Goal: Submit feedback/report problem: Provide input to the site owners about the experience or issues

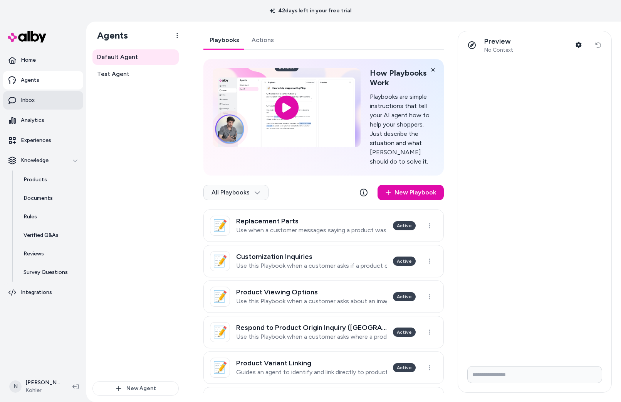
click at [29, 100] on p "Inbox" at bounding box center [28, 100] width 14 height 8
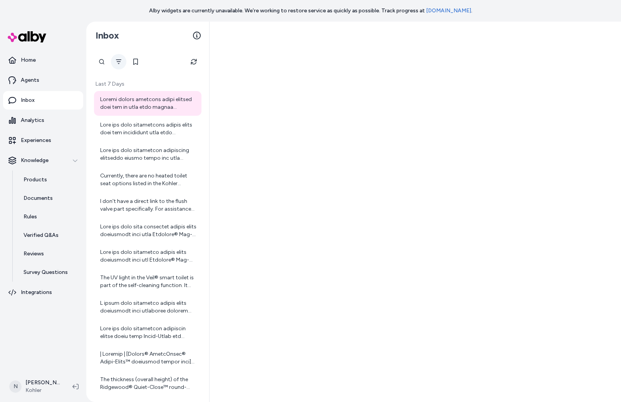
click at [120, 59] on icon "Filter" at bounding box center [119, 62] width 6 height 6
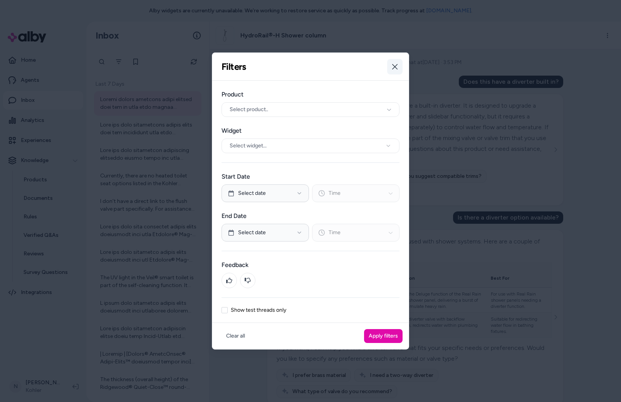
click at [392, 68] on button "Close" at bounding box center [394, 66] width 15 height 15
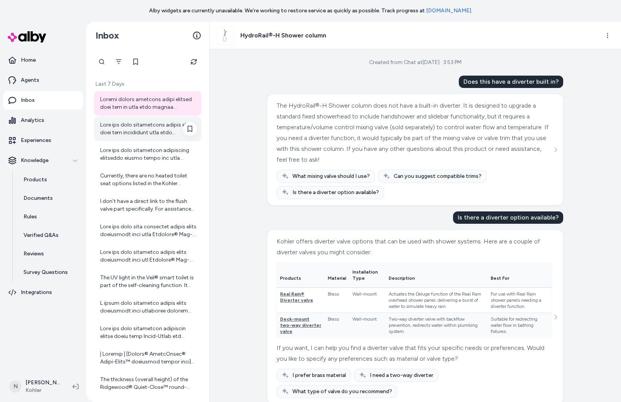
click at [153, 129] on div at bounding box center [148, 128] width 97 height 15
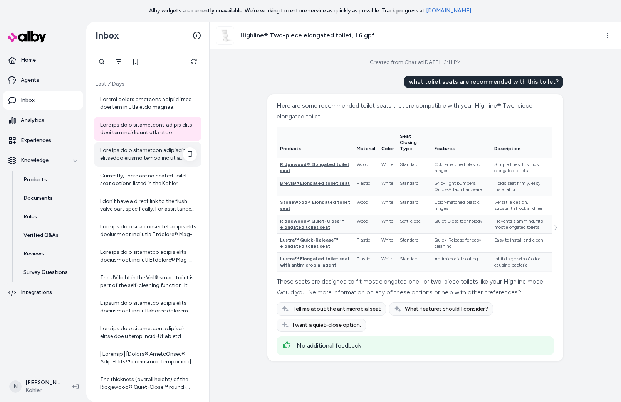
click at [120, 153] on div at bounding box center [148, 153] width 97 height 15
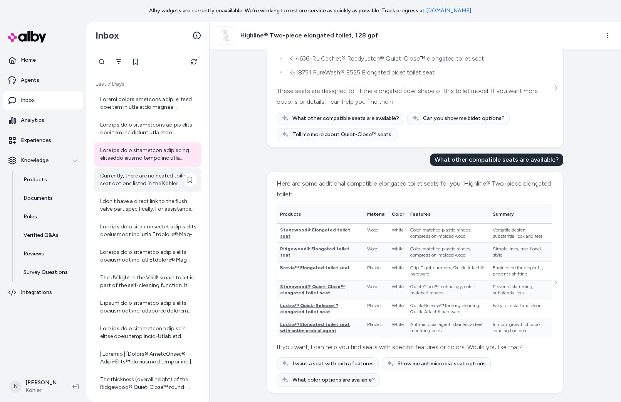
scroll to position [66, 0]
click at [125, 185] on div "Currently, there are no heated toilet seat options listed in the Kohler catalog…" at bounding box center [148, 179] width 97 height 15
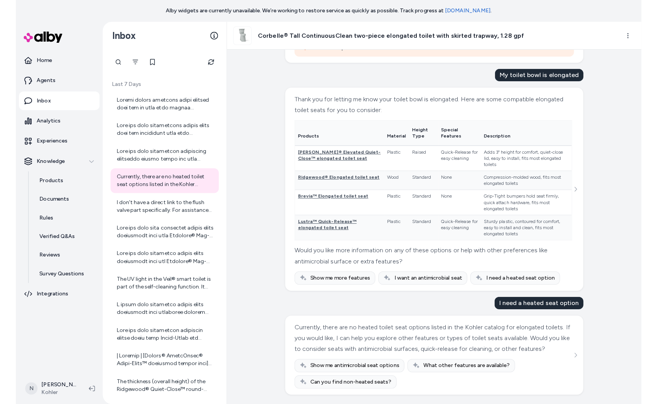
scroll to position [585, 0]
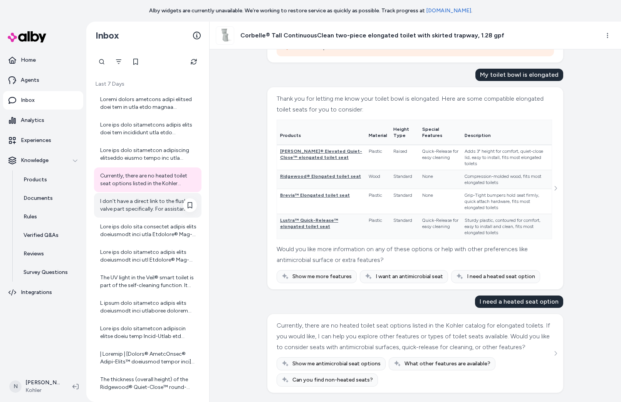
click at [135, 206] on div "I don't have a direct link to the flush valve part specifically. For assistance…" at bounding box center [148, 204] width 97 height 15
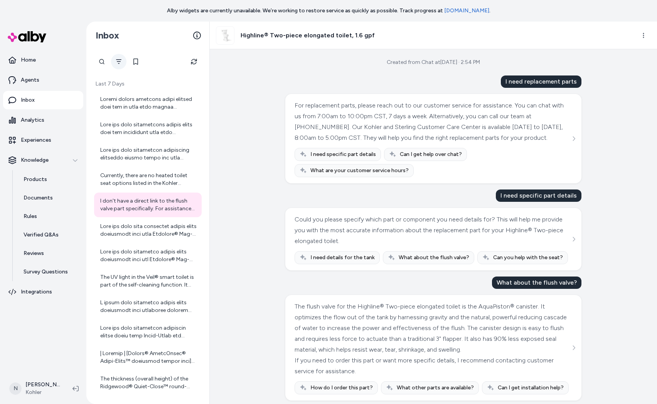
click at [115, 60] on button "Filter" at bounding box center [118, 61] width 15 height 15
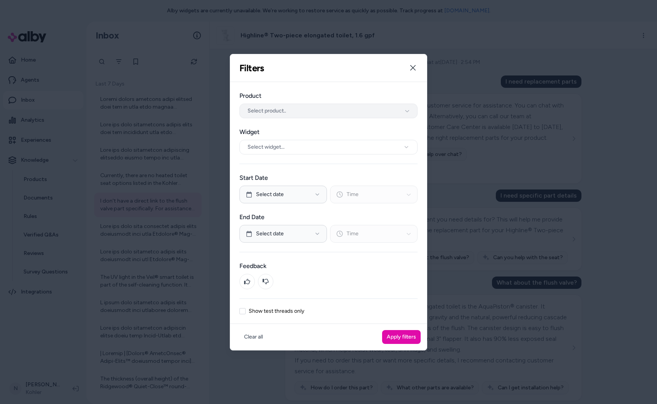
click at [269, 109] on span "Select product.." at bounding box center [266, 111] width 39 height 8
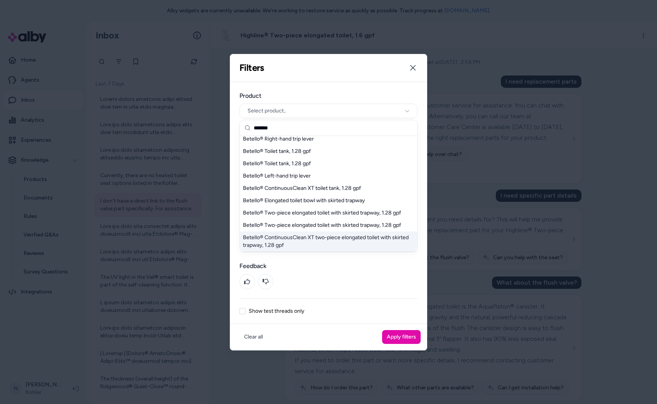
scroll to position [3, 0]
type input "*******"
click at [325, 239] on div "Betello® ContinuousClean XT two-piece elongated toilet with skirted trapway, 1.…" at bounding box center [328, 242] width 177 height 20
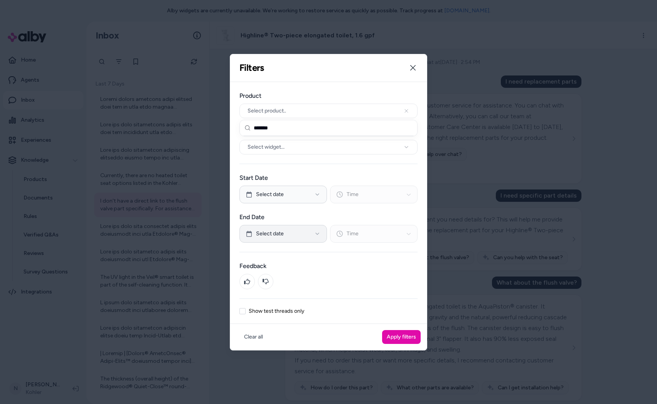
scroll to position [0, 0]
click at [402, 338] on button "Apply filters" at bounding box center [401, 337] width 39 height 14
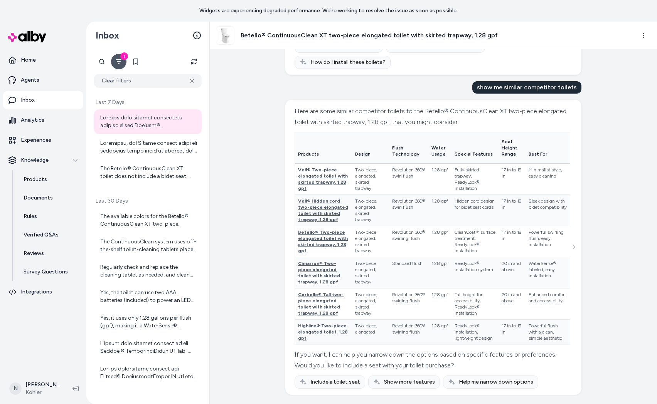
scroll to position [667, 0]
click at [149, 147] on div at bounding box center [148, 147] width 97 height 15
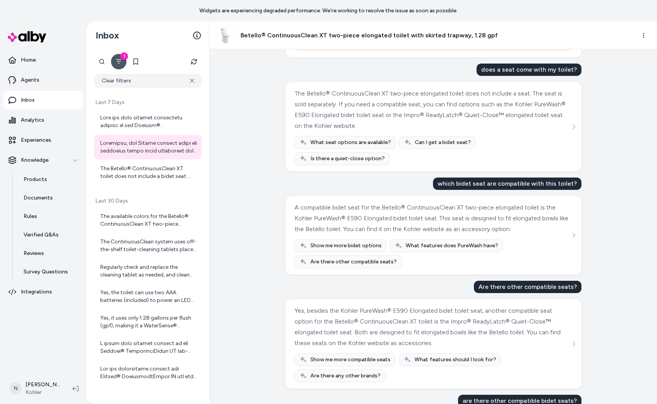
scroll to position [806, 0]
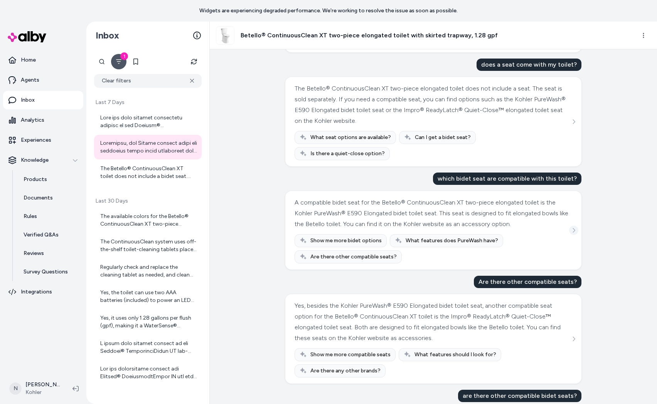
click at [572, 228] on icon "See more" at bounding box center [573, 230] width 5 height 5
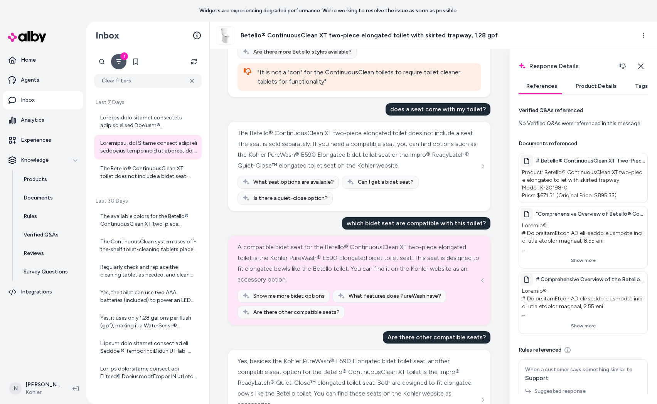
scroll to position [12, 0]
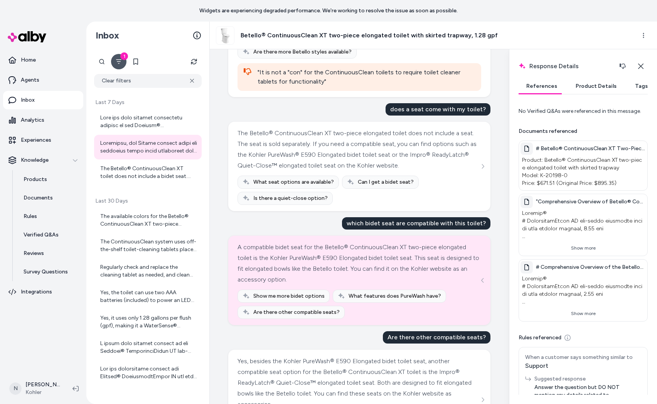
click at [526, 148] on icon at bounding box center [526, 149] width 6 height 6
click at [591, 157] on p "Product: Betello® ContinuousClean XT two-piece elongated toilet with skirted tr…" at bounding box center [582, 172] width 125 height 34
click at [632, 173] on p "Product: Betello® ContinuousClean XT two-piece elongated toilet with skirted tr…" at bounding box center [582, 172] width 125 height 34
click at [586, 247] on button "Show more" at bounding box center [582, 248] width 125 height 12
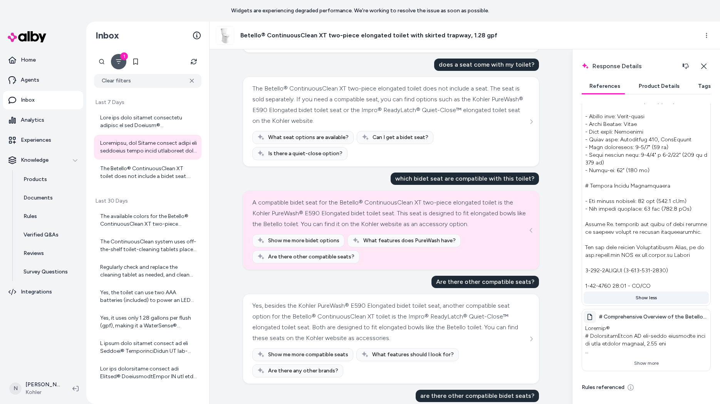
scroll to position [333, 0]
click at [651, 363] on button "Show more" at bounding box center [646, 363] width 125 height 12
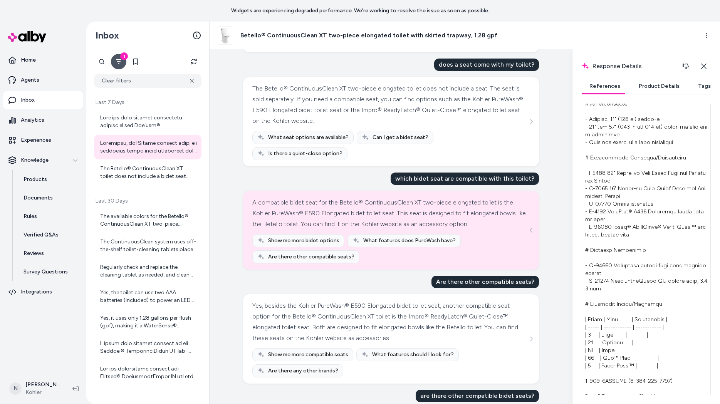
scroll to position [863, 0]
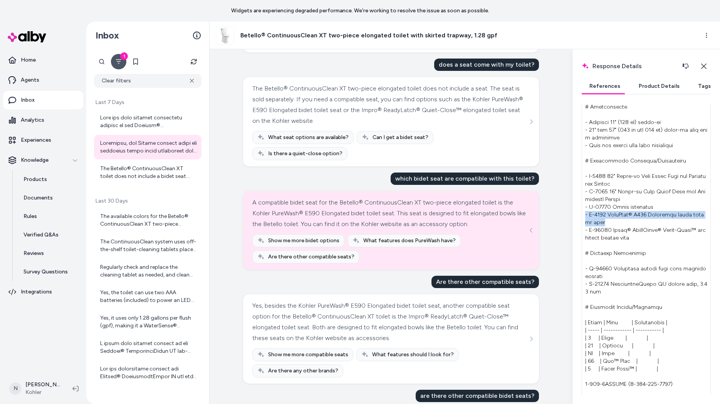
drag, startPoint x: 598, startPoint y: 223, endPoint x: 583, endPoint y: 216, distance: 16.4
click at [583, 216] on div "# Comprehensive Overview of the Betello® ContinuousClean XT Two-Piece Elongated…" at bounding box center [646, 122] width 129 height 687
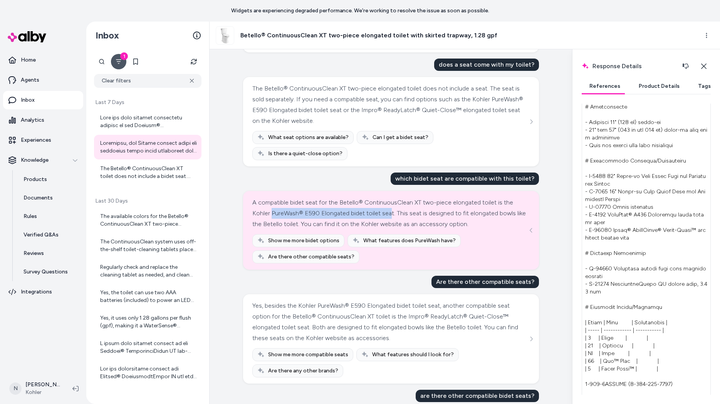
drag, startPoint x: 283, startPoint y: 193, endPoint x: 401, endPoint y: 193, distance: 118.3
click at [401, 197] on div "A compatible bidet seat for the Betello® ContinuousClean XT two-piece elongated…" at bounding box center [390, 213] width 276 height 32
copy div "PureWash® E590 Elongated bidet toilet sea"
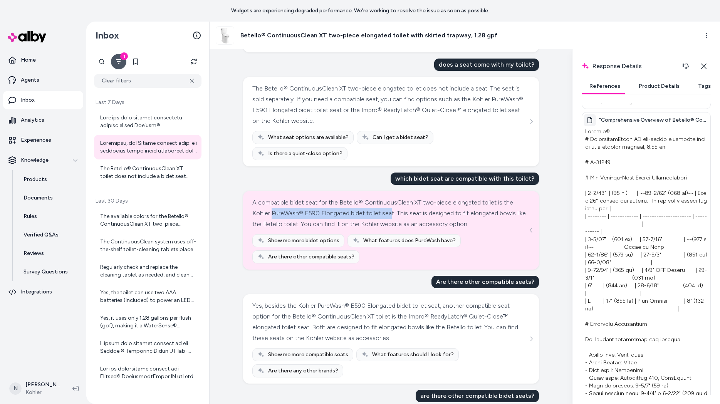
scroll to position [0, 0]
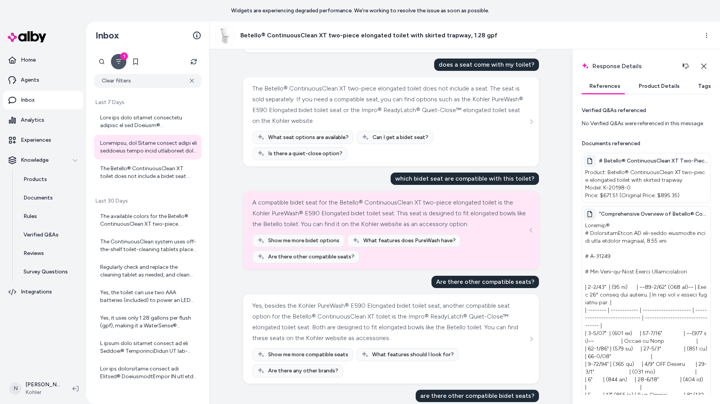
click at [608, 214] on span ""Comprehensive Overview of Betello® ContinuousClean XT Toilet Specifications an…" at bounding box center [654, 214] width 110 height 8
click at [592, 215] on icon at bounding box center [590, 214] width 5 height 6
click at [599, 215] on span ""Comprehensive Overview of Betello® ContinuousClean XT Toilet Specifications an…" at bounding box center [654, 214] width 110 height 8
click at [656, 213] on span ""Comprehensive Overview of Betello® ContinuousClean XT Toilet Specifications an…" at bounding box center [654, 214] width 110 height 8
click at [656, 83] on button "Product Details" at bounding box center [659, 86] width 56 height 15
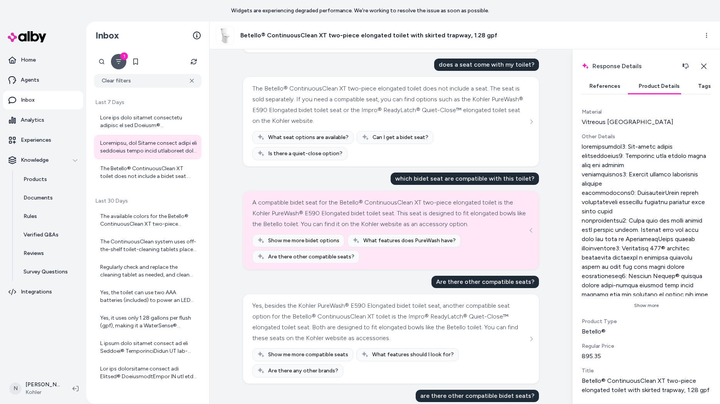
scroll to position [328, 0]
click at [656, 88] on button "Tags" at bounding box center [705, 86] width 28 height 15
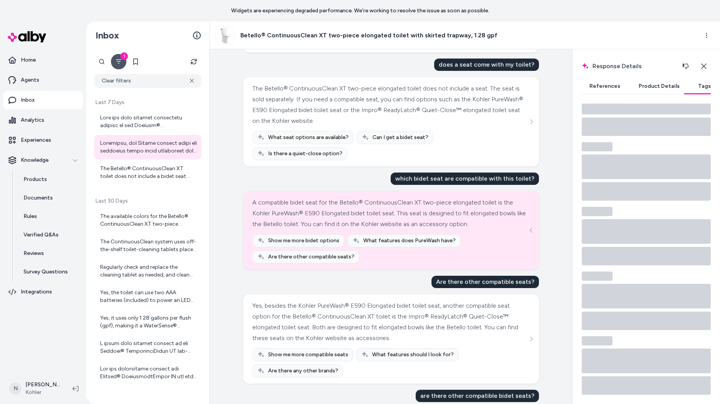
click at [609, 88] on button "References" at bounding box center [605, 86] width 46 height 15
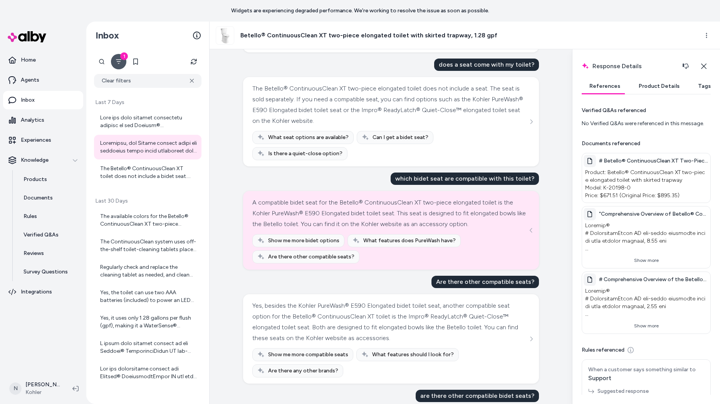
scroll to position [0, 0]
click at [654, 258] on button "Show more" at bounding box center [646, 260] width 125 height 12
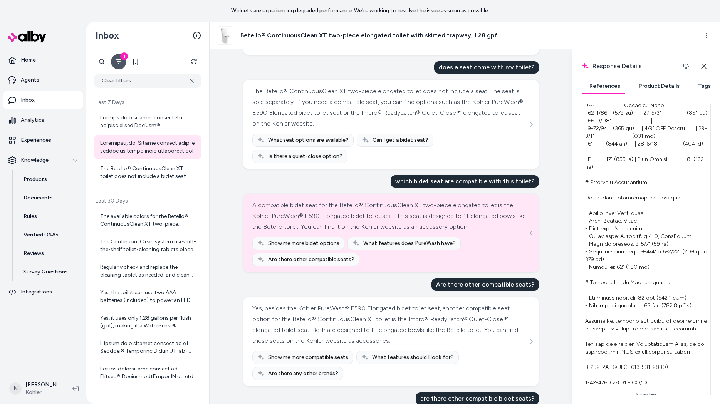
scroll to position [808, 0]
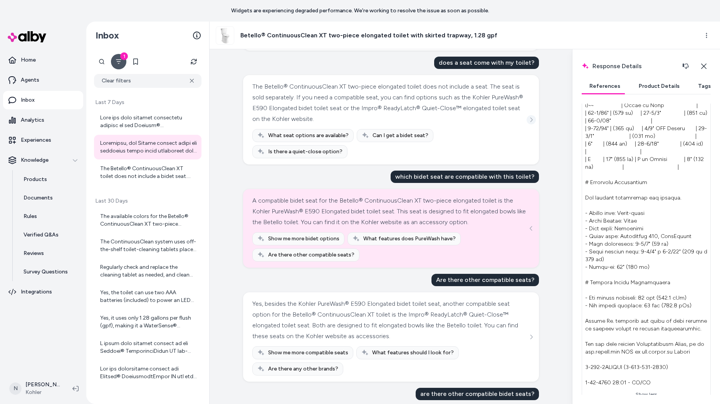
click at [528, 115] on button "See more" at bounding box center [531, 119] width 9 height 9
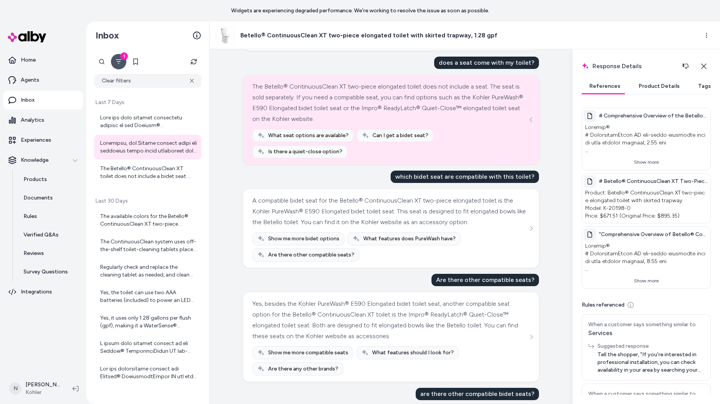
scroll to position [75, 0]
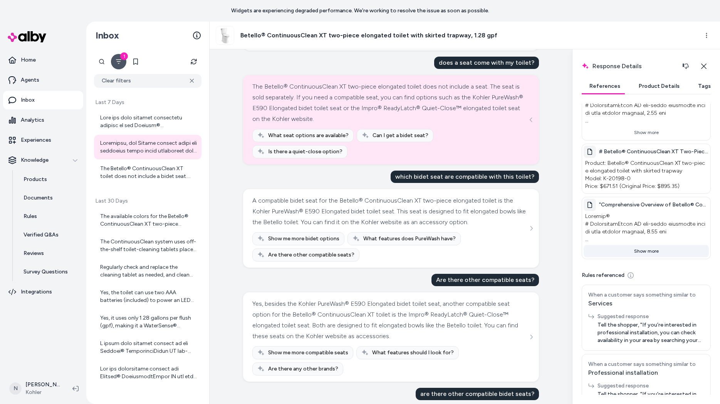
click at [645, 250] on button "Show more" at bounding box center [646, 251] width 125 height 12
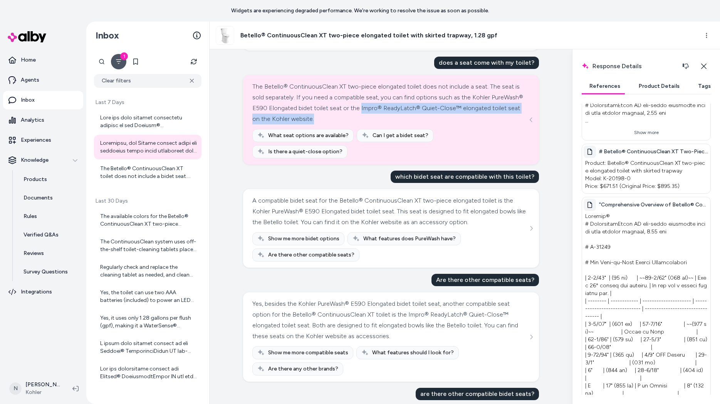
drag, startPoint x: 392, startPoint y: 103, endPoint x: 423, endPoint y: 108, distance: 31.7
click at [423, 108] on div "The Betello® ContinuousClean XT two-piece elongated toilet does not include a s…" at bounding box center [390, 102] width 276 height 43
click at [398, 104] on div "The Betello® ContinuousClean XT two-piece elongated toilet does not include a s…" at bounding box center [390, 102] width 276 height 43
drag, startPoint x: 392, startPoint y: 103, endPoint x: 308, endPoint y: 114, distance: 85.1
click at [308, 114] on div "The Betello® ContinuousClean XT two-piece elongated toilet does not include a s…" at bounding box center [390, 102] width 276 height 43
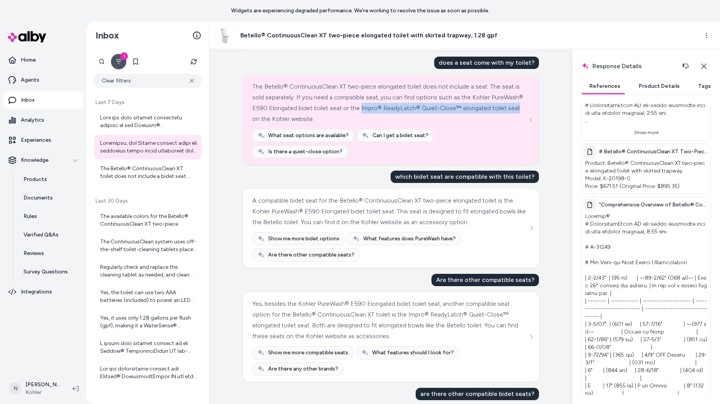
copy div "Impro® ReadyLatch® Quiet-Close™ elongated toilet seat"
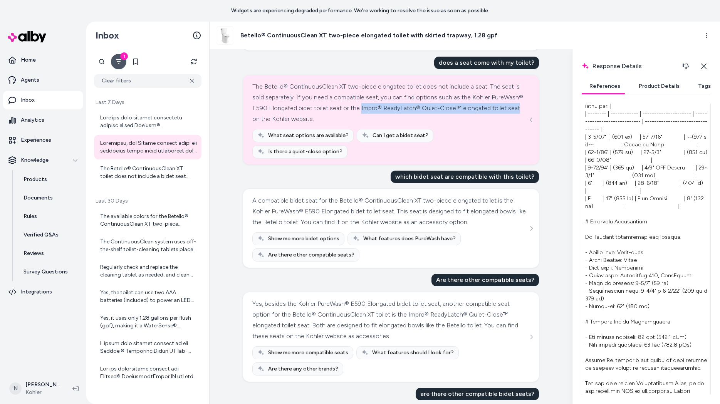
scroll to position [264, 0]
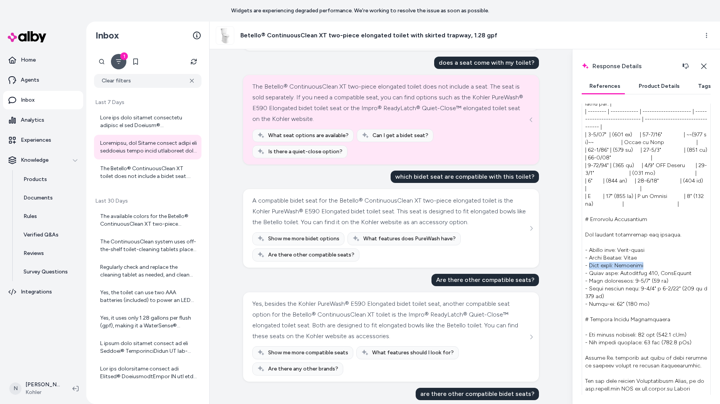
drag, startPoint x: 589, startPoint y: 266, endPoint x: 649, endPoint y: 265, distance: 60.5
click at [649, 265] on p at bounding box center [646, 224] width 125 height 404
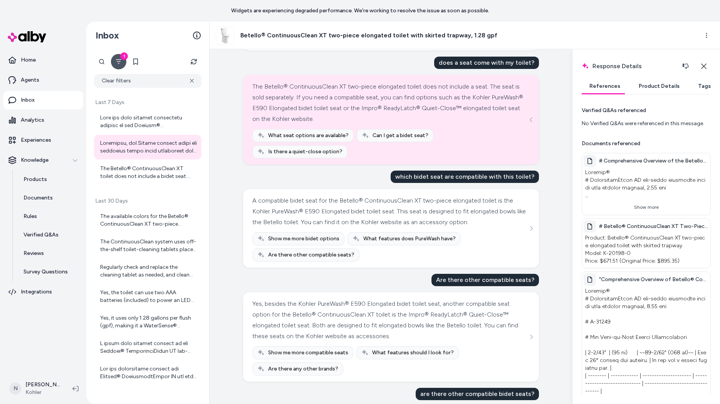
scroll to position [0, 0]
click at [637, 207] on button "Show more" at bounding box center [646, 207] width 125 height 12
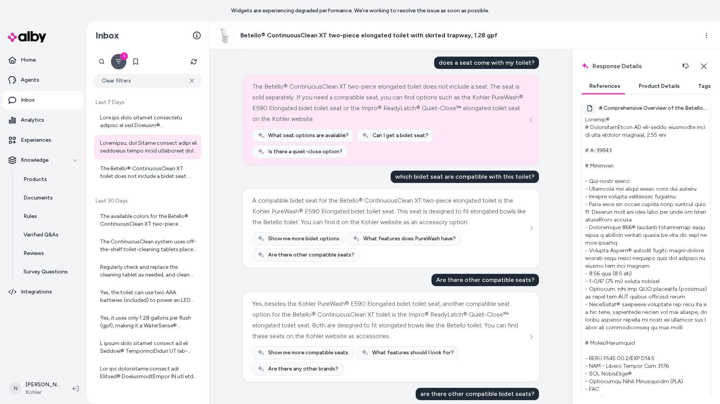
scroll to position [122, 0]
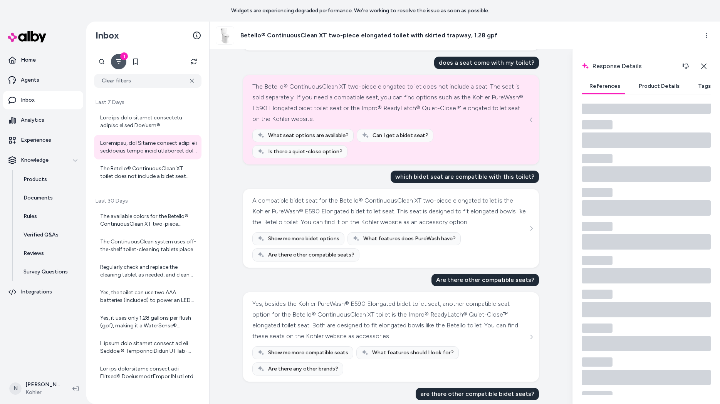
click at [656, 85] on button "Product Details" at bounding box center [659, 86] width 56 height 15
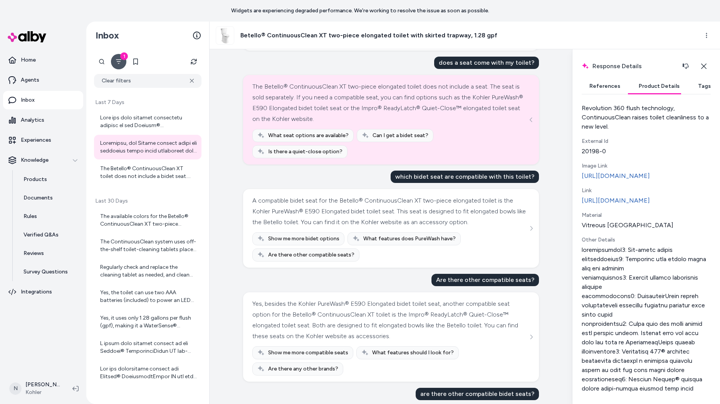
scroll to position [299, 0]
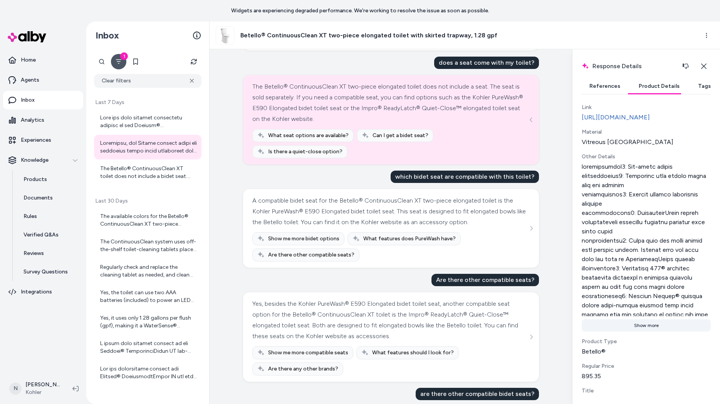
click at [653, 332] on button "Show more" at bounding box center [646, 326] width 129 height 12
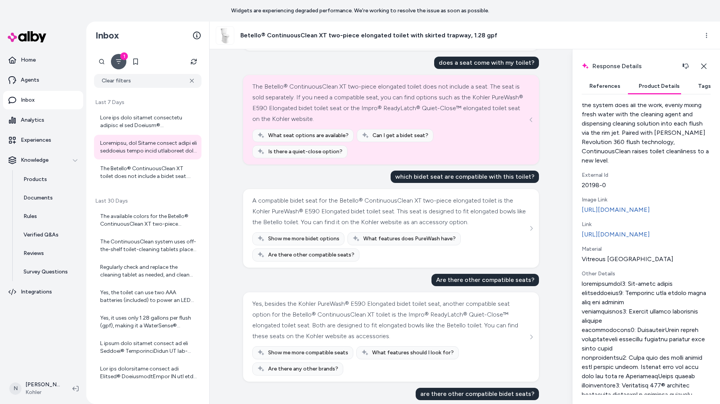
scroll to position [166, 0]
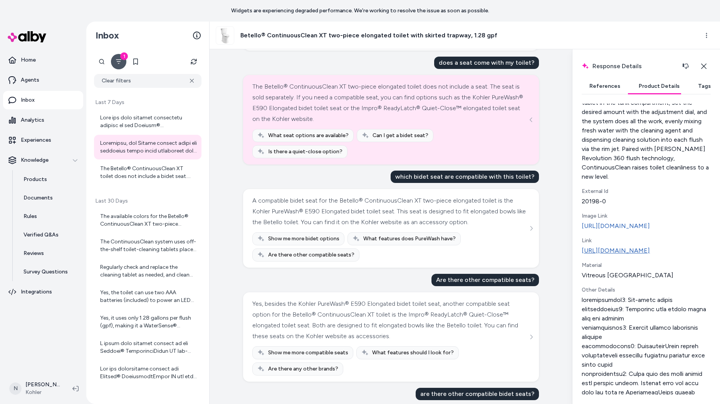
click at [627, 250] on link "https://www.kohler.com/en/product-details?skuNumber=20198-0" at bounding box center [646, 250] width 129 height 9
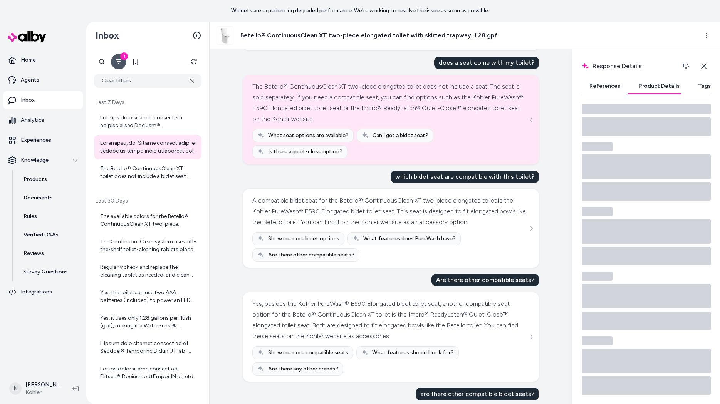
click at [605, 86] on button "References" at bounding box center [605, 86] width 46 height 15
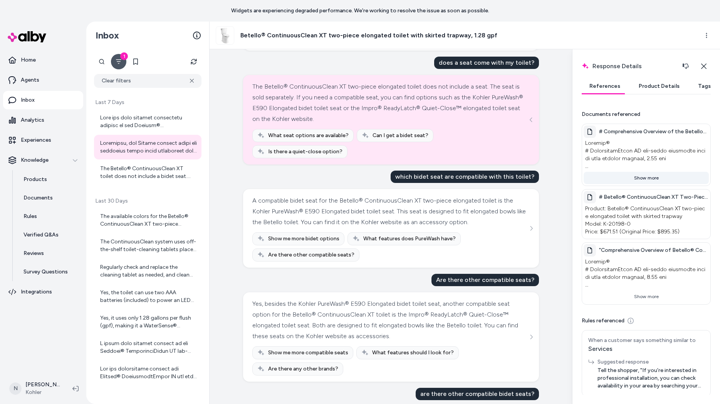
click at [649, 178] on button "Show more" at bounding box center [646, 178] width 125 height 12
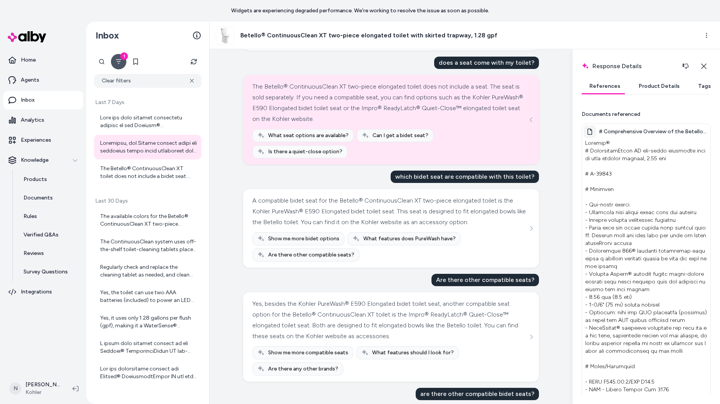
click at [589, 134] on icon at bounding box center [590, 132] width 6 height 6
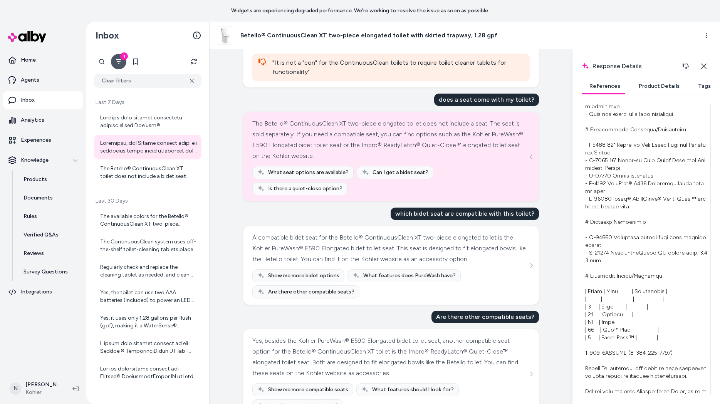
scroll to position [765, 0]
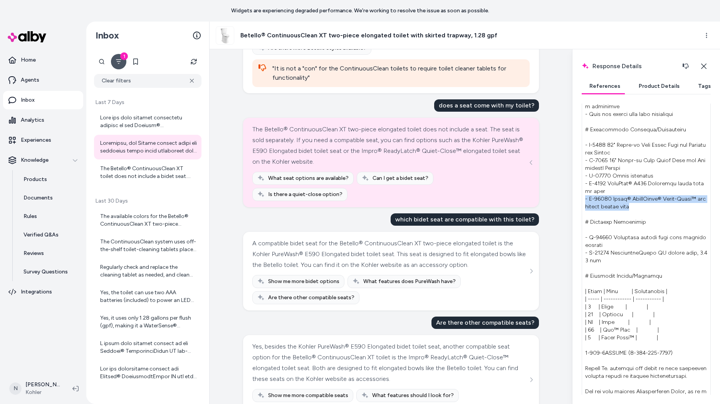
drag, startPoint x: 636, startPoint y: 206, endPoint x: 584, endPoint y: 200, distance: 51.6
click at [584, 200] on p at bounding box center [646, 91] width 125 height 658
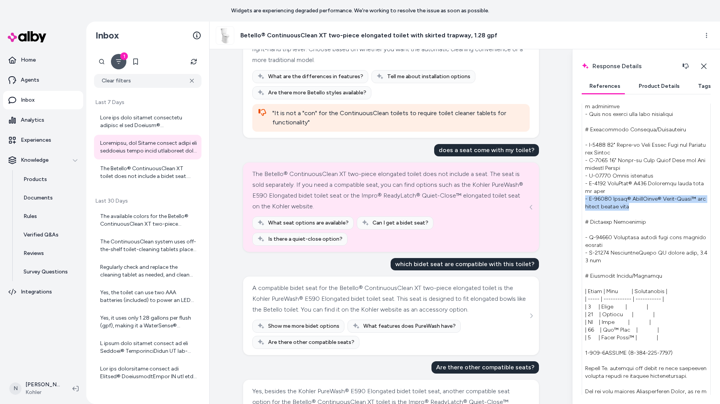
scroll to position [722, 0]
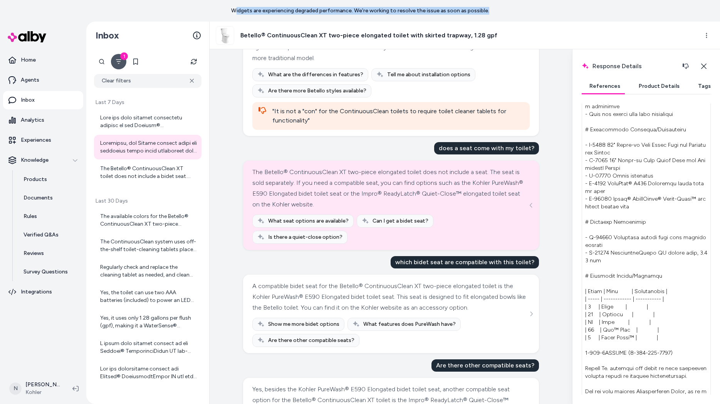
drag, startPoint x: 237, startPoint y: 9, endPoint x: 466, endPoint y: 15, distance: 229.4
click at [466, 15] on div "Widgets are experiencing degraded performance. We're working to resolve the iss…" at bounding box center [360, 11] width 720 height 22
copy p "idgets are experiencing degraded performance. We're working to resolve the issu…"
click at [190, 79] on icon at bounding box center [192, 81] width 4 height 4
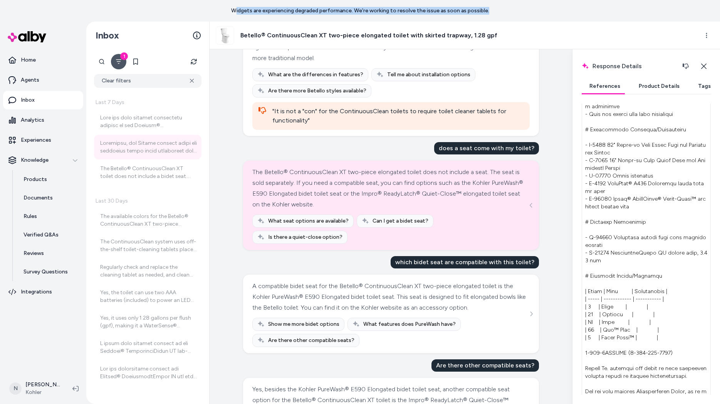
click at [121, 63] on icon "Filter" at bounding box center [119, 62] width 6 height 6
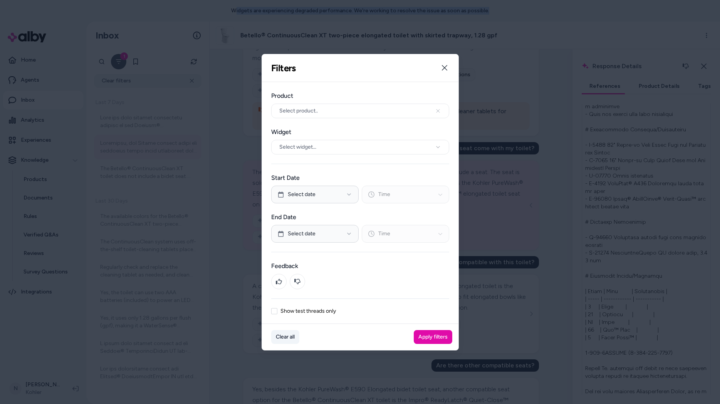
click at [278, 338] on button "Clear all" at bounding box center [285, 337] width 28 height 14
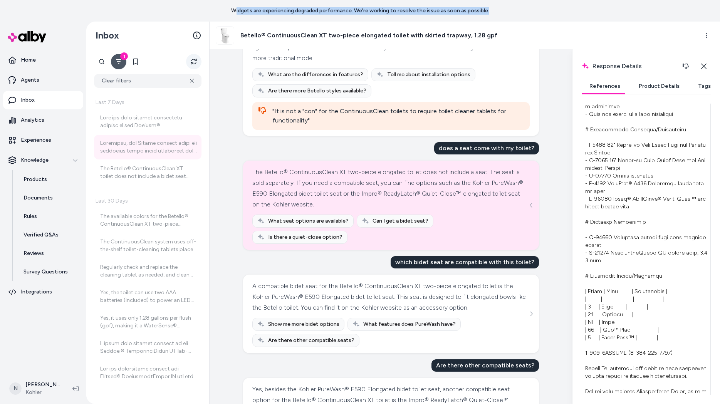
click at [193, 66] on button "Refresh" at bounding box center [193, 61] width 15 height 15
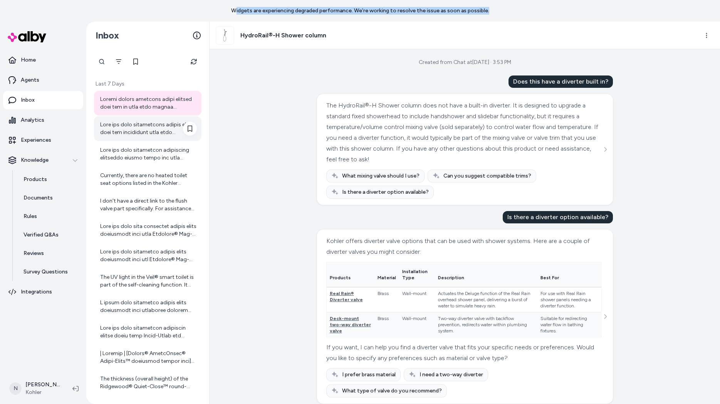
click at [164, 136] on div at bounding box center [148, 128] width 97 height 15
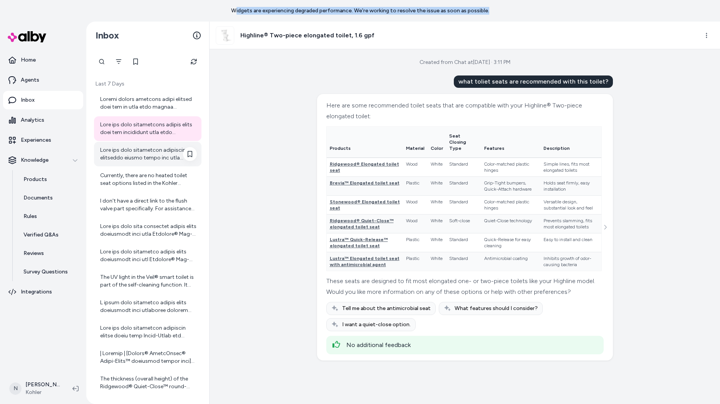
click at [118, 149] on div at bounding box center [148, 153] width 97 height 15
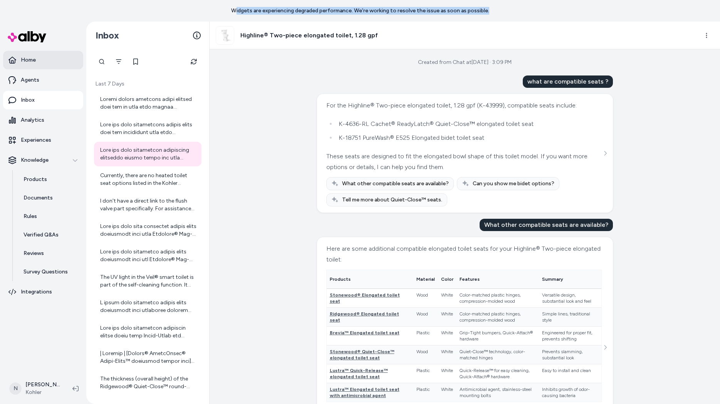
click at [26, 63] on p "Home" at bounding box center [28, 60] width 15 height 8
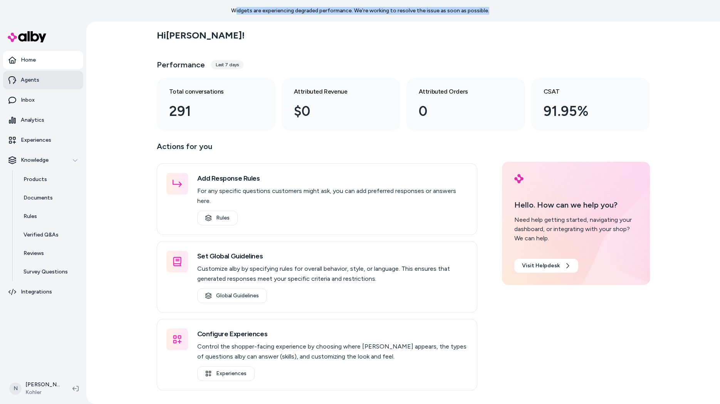
click at [30, 81] on p "Agents" at bounding box center [30, 80] width 19 height 8
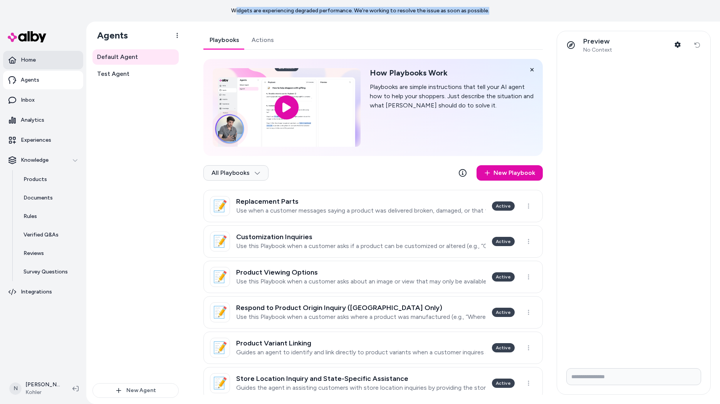
click at [31, 61] on p "Home" at bounding box center [28, 60] width 15 height 8
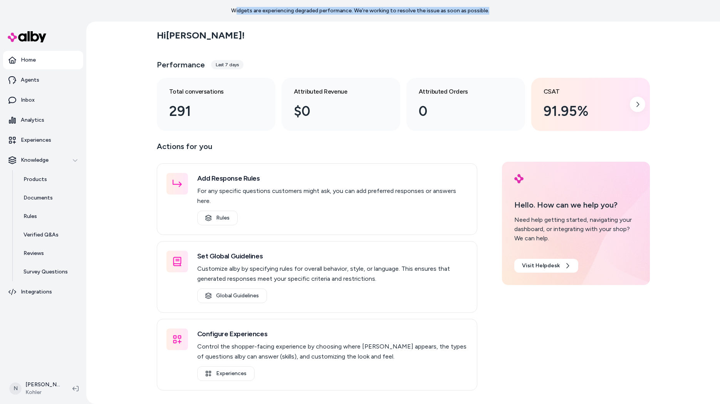
click at [564, 117] on div "91.95%" at bounding box center [585, 111] width 82 height 21
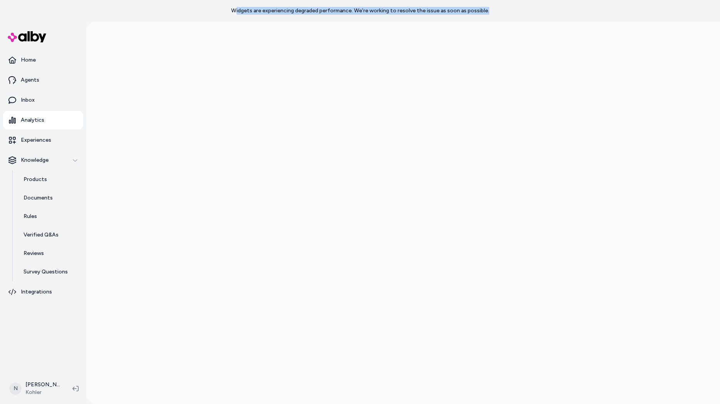
scroll to position [0, 0]
click at [39, 58] on link "Home" at bounding box center [43, 60] width 80 height 19
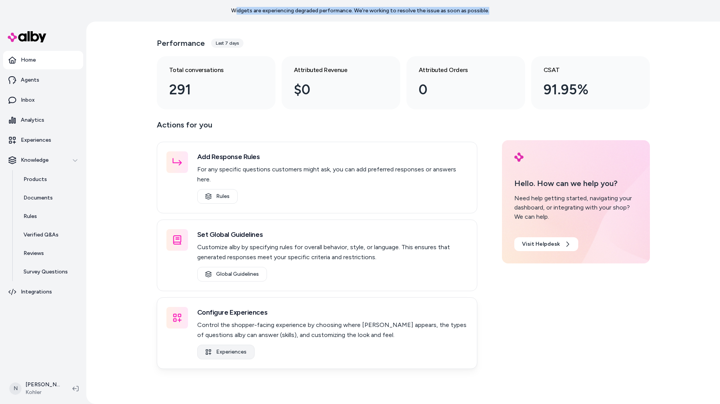
scroll to position [22, 0]
click at [227, 345] on link "Experiences" at bounding box center [225, 352] width 57 height 15
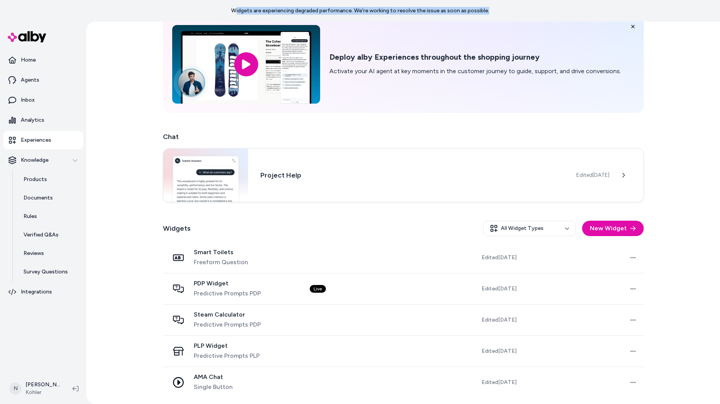
scroll to position [38, 0]
click at [31, 76] on p "Agents" at bounding box center [30, 80] width 19 height 8
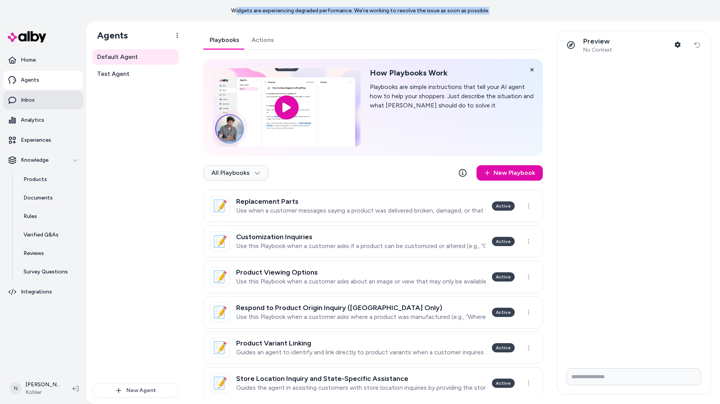
click at [37, 104] on link "Inbox" at bounding box center [43, 100] width 80 height 19
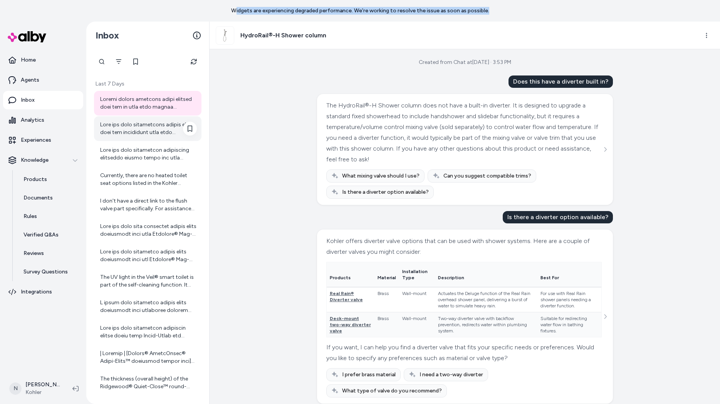
click at [141, 135] on div at bounding box center [148, 128] width 97 height 15
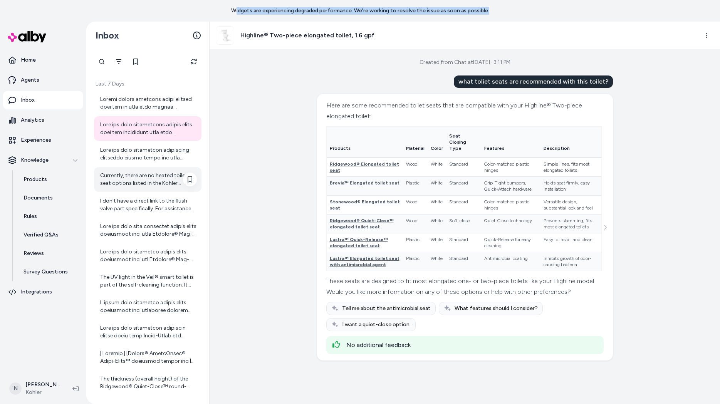
click at [147, 182] on div "Currently, there are no heated toilet seat options listed in the Kohler catalog…" at bounding box center [148, 179] width 97 height 15
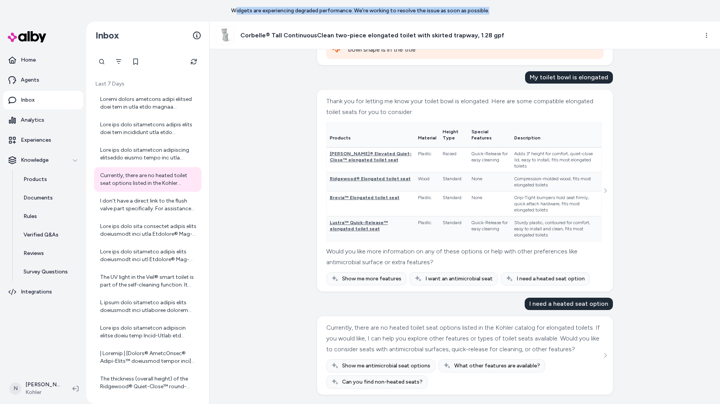
scroll to position [582, 0]
click at [607, 353] on icon "See more" at bounding box center [605, 355] width 5 height 5
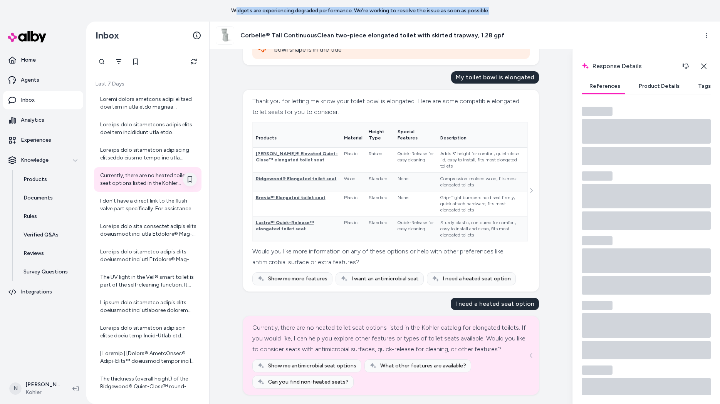
click at [190, 179] on icon at bounding box center [190, 180] width 6 height 6
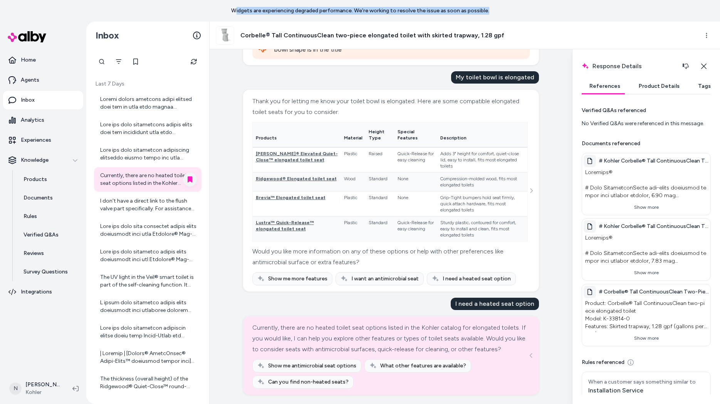
click at [652, 83] on button "Product Details" at bounding box center [659, 86] width 56 height 15
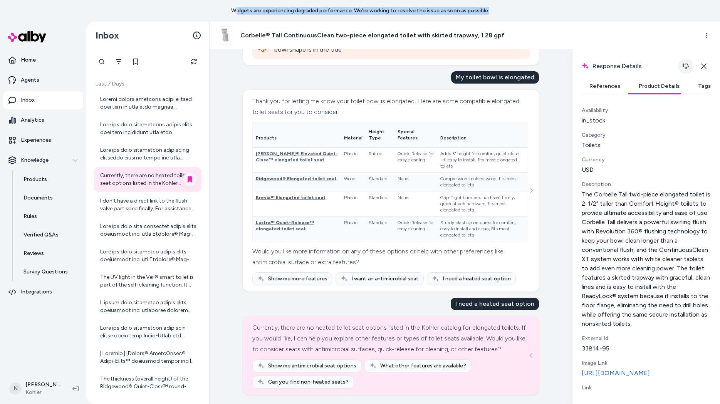
click at [656, 66] on icon "button" at bounding box center [686, 66] width 6 height 6
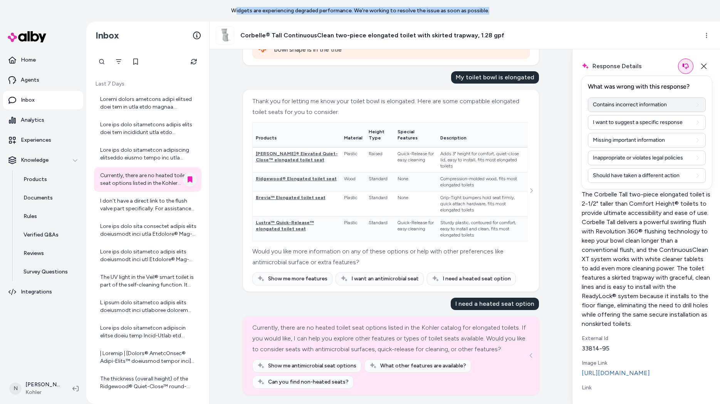
click at [656, 100] on button "Contains incorrect information" at bounding box center [647, 105] width 118 height 15
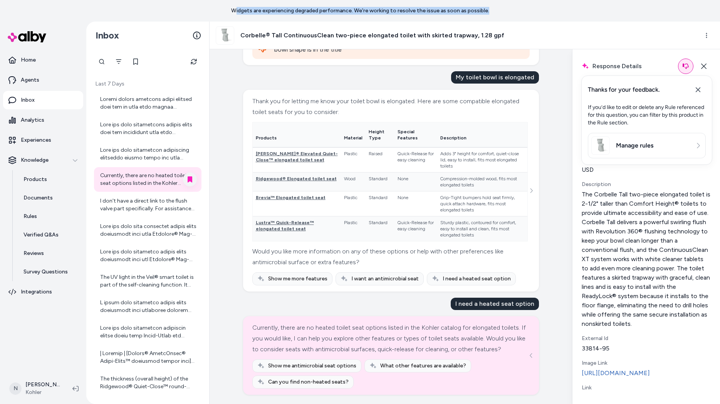
click at [656, 150] on link "Manage rules" at bounding box center [647, 145] width 111 height 19
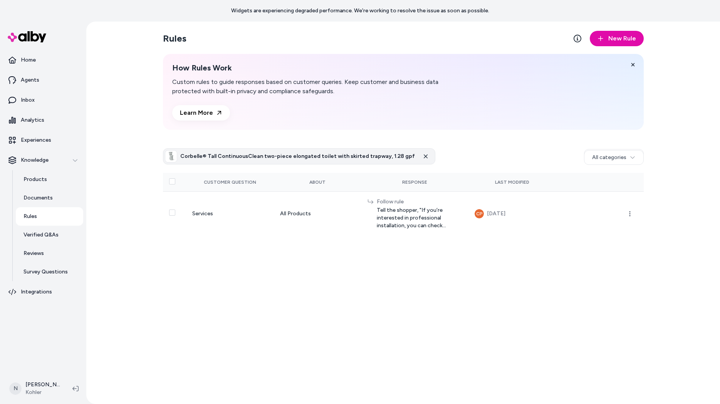
click at [637, 147] on div "0 selected Corbelle® Tall ContinuousClean two-piece elongated toilet with skirt…" at bounding box center [403, 189] width 481 height 94
